Goal: Information Seeking & Learning: Learn about a topic

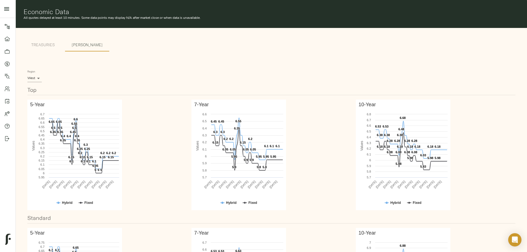
scroll to position [61, 0]
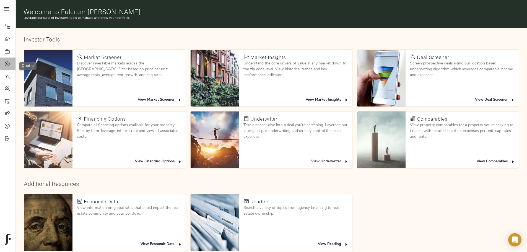
click at [7, 63] on icon at bounding box center [7, 63] width 2 height 3
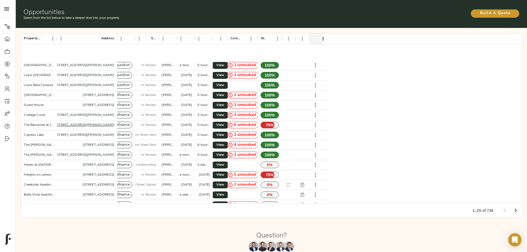
scroll to position [90, 0]
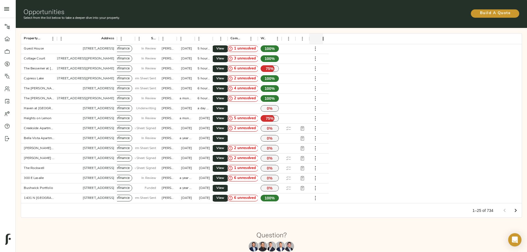
click at [513, 207] on icon "Go to next page" at bounding box center [516, 210] width 7 height 7
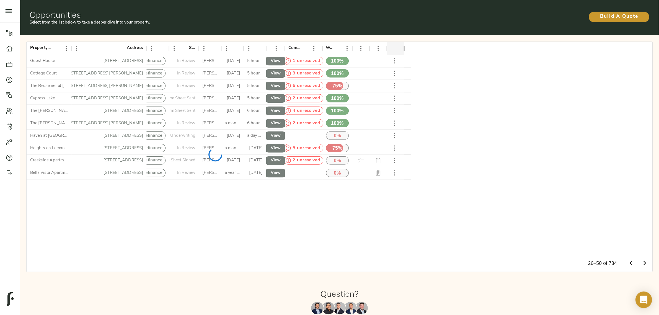
scroll to position [0, 0]
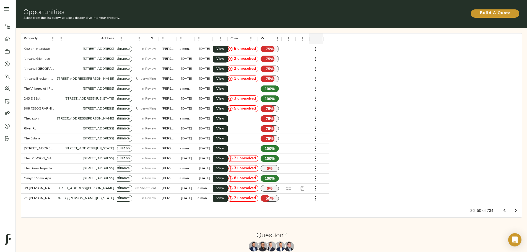
click at [513, 207] on icon "Go to next page" at bounding box center [516, 210] width 7 height 7
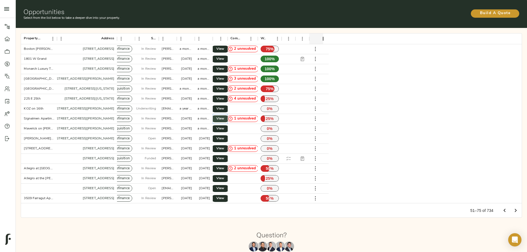
click at [224, 116] on span "View" at bounding box center [220, 119] width 7 height 6
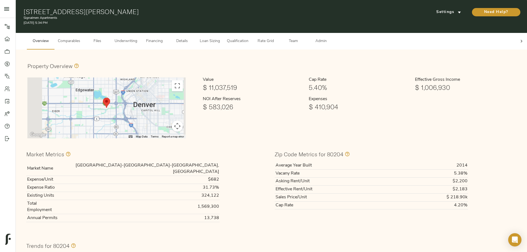
click at [80, 38] on span "Comparables" at bounding box center [69, 41] width 22 height 7
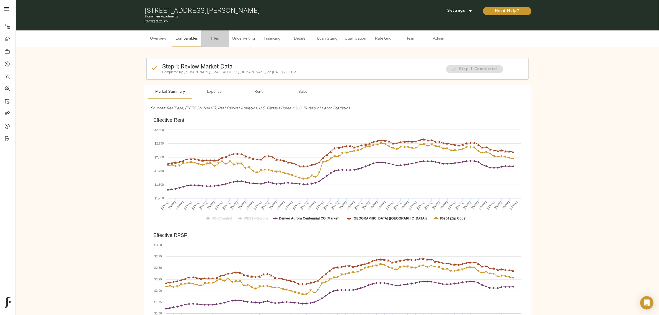
click at [217, 38] on span "Files" at bounding box center [215, 38] width 21 height 7
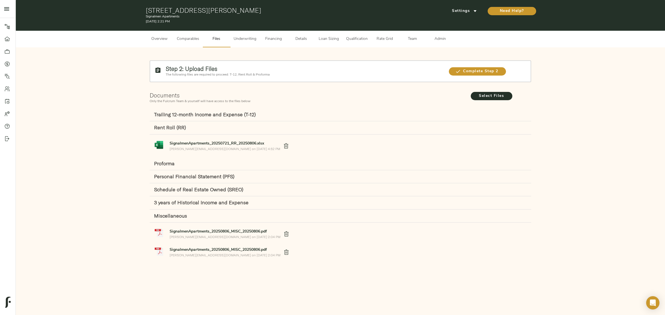
click at [531, 53] on div "Step 2: Upload Files The following files are required to proceed: T-12, Rent Ro…" at bounding box center [340, 163] width 638 height 220
click at [474, 14] on icon "submit" at bounding box center [475, 11] width 6 height 6
click at [476, 18] on li "Underwriting Template" at bounding box center [464, 23] width 54 height 11
click at [7, 66] on div at bounding box center [332, 157] width 665 height 315
click at [7, 65] on icon at bounding box center [7, 64] width 6 height 6
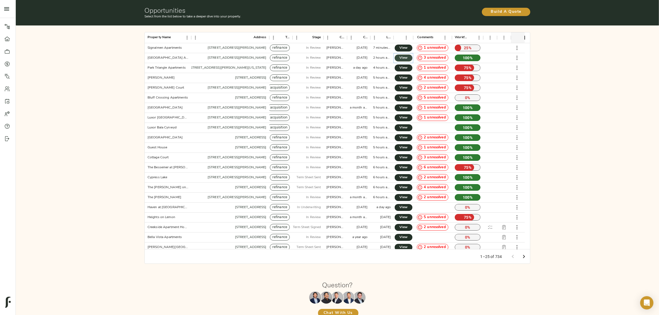
click at [401, 58] on span "View" at bounding box center [403, 58] width 7 height 6
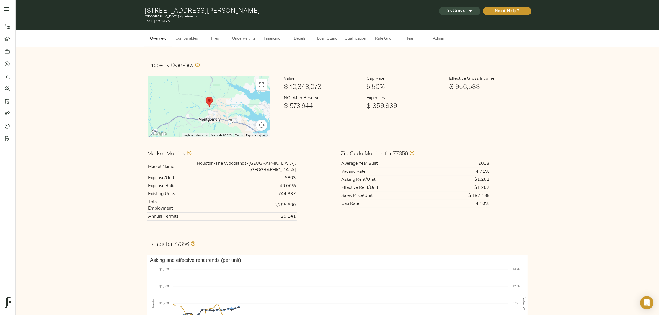
click at [453, 10] on span "Settings" at bounding box center [460, 10] width 30 height 7
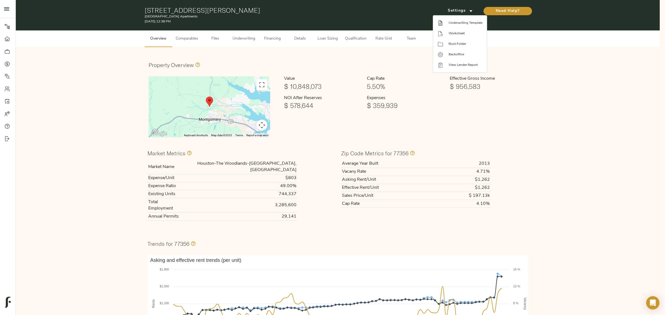
click at [458, 23] on span "Underwriting Template" at bounding box center [465, 22] width 34 height 5
click at [305, 45] on div at bounding box center [332, 157] width 665 height 315
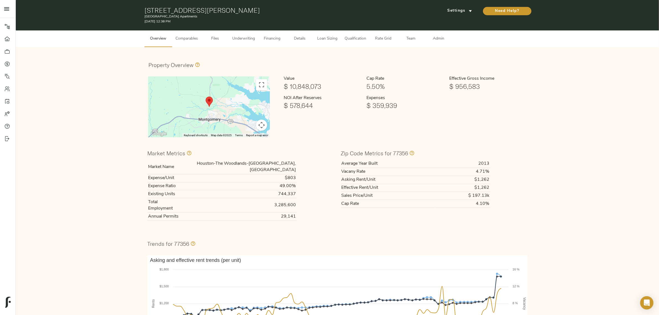
click at [434, 39] on span "Admin" at bounding box center [438, 38] width 21 height 7
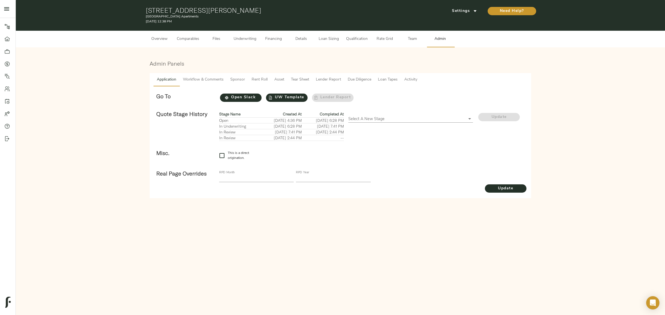
click at [213, 77] on span "Workflow & Comments" at bounding box center [203, 79] width 41 height 7
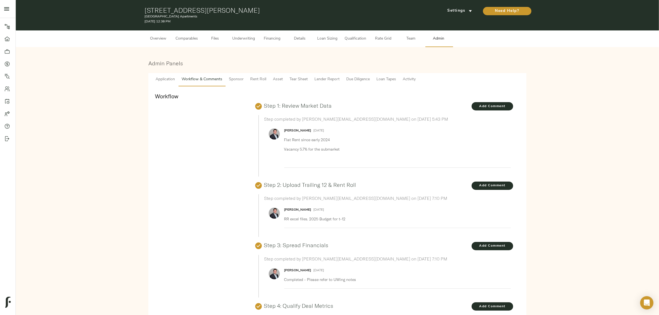
click at [221, 115] on div "Workflow" at bounding box center [197, 226] width 93 height 274
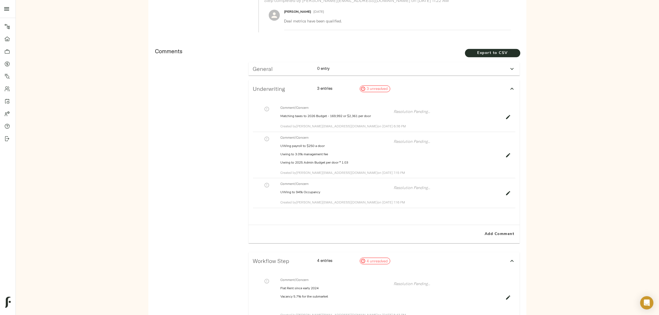
scroll to position [312, 0]
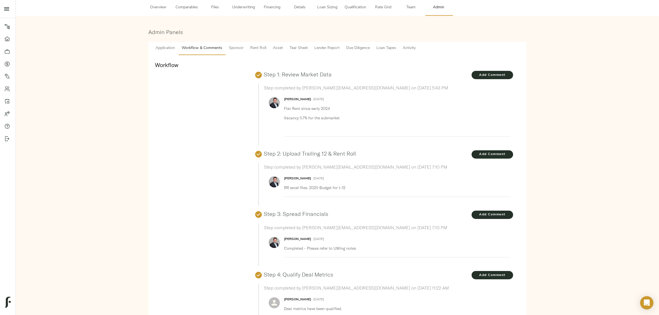
scroll to position [0, 0]
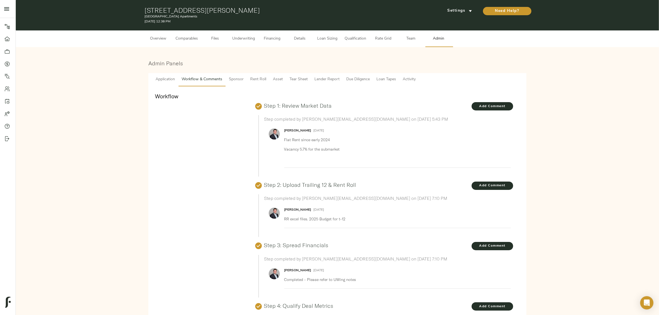
click at [251, 37] on span "Underwriting" at bounding box center [243, 38] width 23 height 7
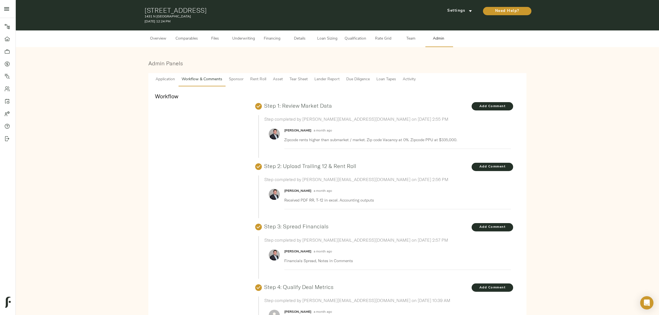
scroll to position [28, 0]
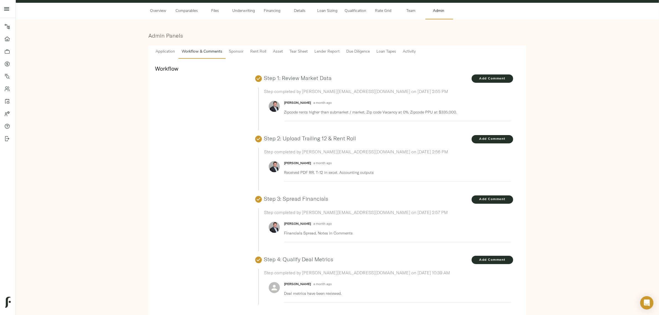
click at [192, 12] on span "Comparables" at bounding box center [187, 11] width 22 height 7
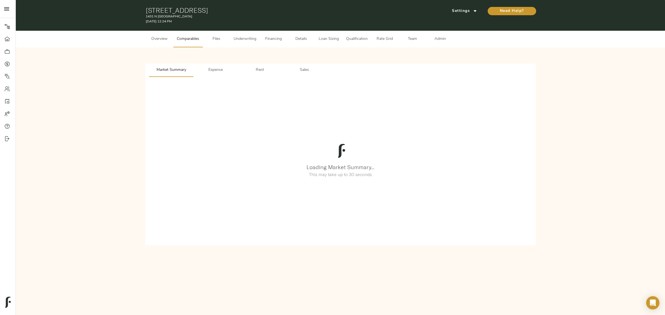
click at [251, 70] on span "Rent" at bounding box center [260, 70] width 38 height 7
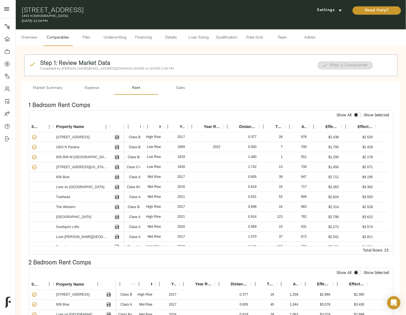
click at [29, 49] on div "Step 1: Review Market Data Completed by justin@fulcrumlendingcorp.com on August…" at bounding box center [211, 309] width 390 height 527
click at [307, 35] on span "Admin" at bounding box center [310, 37] width 21 height 7
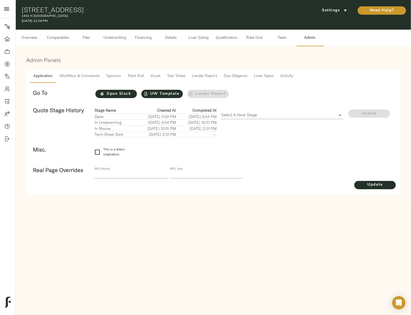
click at [207, 74] on span "Lender Report" at bounding box center [204, 76] width 25 height 7
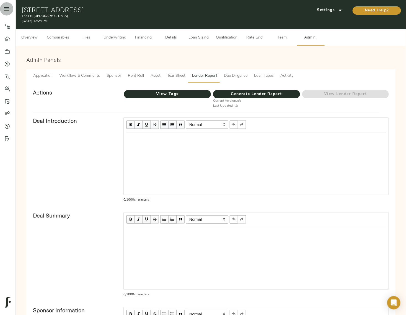
click at [4, 8] on icon "open drawer" at bounding box center [6, 9] width 7 height 7
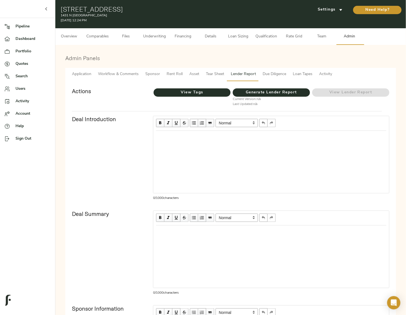
click at [20, 68] on link "Quotes" at bounding box center [27, 64] width 55 height 12
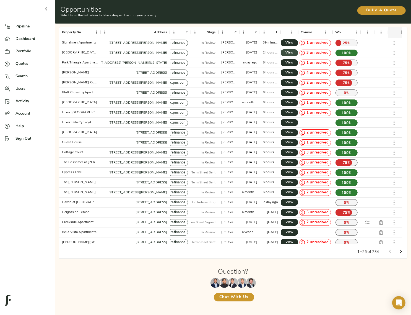
click at [289, 53] on span "View" at bounding box center [289, 53] width 7 height 6
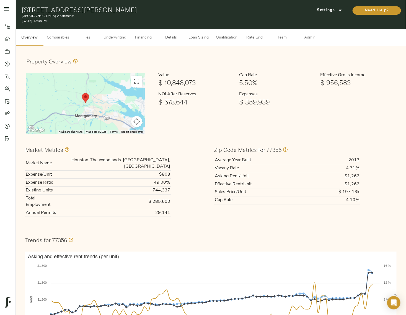
click at [311, 37] on span "Admin" at bounding box center [310, 37] width 21 height 7
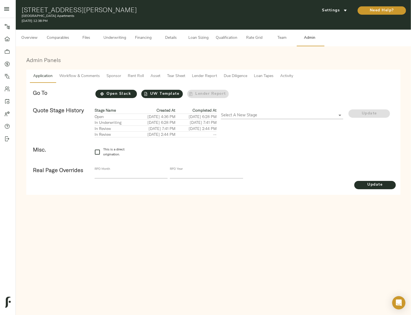
click at [201, 71] on button "Lender Report" at bounding box center [205, 75] width 32 height 13
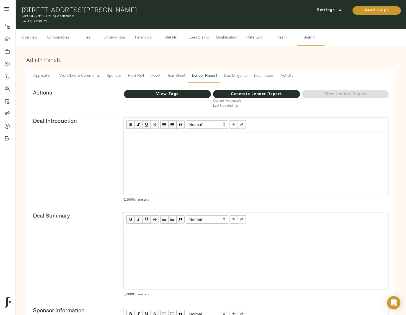
click at [177, 78] on span "Tear Sheet" at bounding box center [176, 76] width 18 height 7
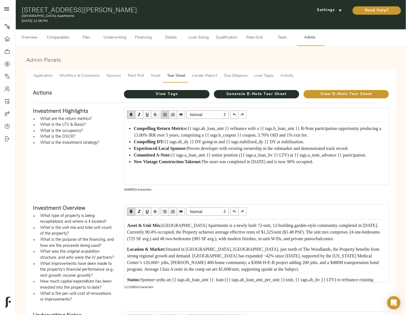
click at [102, 97] on div "Actions" at bounding box center [74, 94] width 91 height 18
click at [79, 89] on div "Actions" at bounding box center [74, 94] width 91 height 18
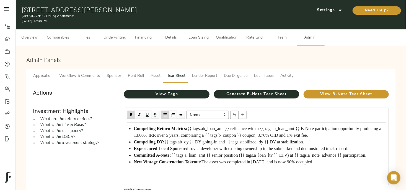
click at [238, 19] on p "[DATE] 12:38 PM" at bounding box center [148, 21] width 253 height 5
click at [120, 60] on h3 "Admin Panels" at bounding box center [211, 59] width 370 height 6
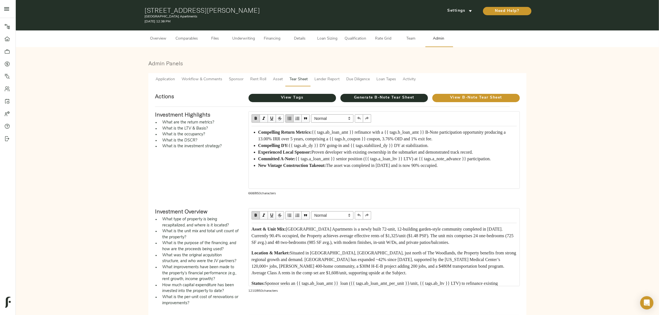
click at [105, 48] on div "Admin Panels Application Workflow & Comments Sponsor Rent Roll Asset Tear Sheet…" at bounding box center [337, 288] width 643 height 482
